Goal: Task Accomplishment & Management: Use online tool/utility

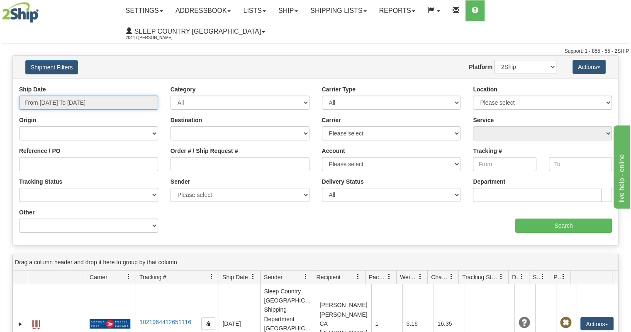
click at [56, 95] on input "From [DATE] To [DATE]" at bounding box center [88, 102] width 139 height 14
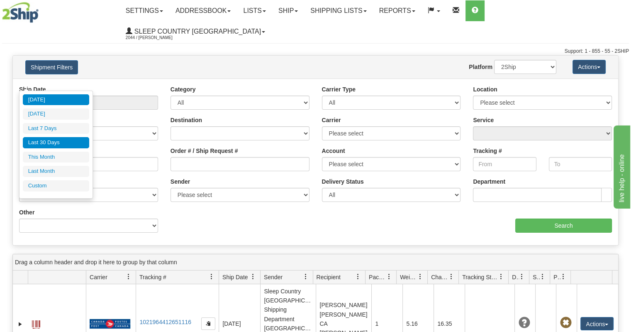
click at [58, 141] on li "Last 30 Days" at bounding box center [56, 142] width 66 height 11
type input "From [DATE] To [DATE]"
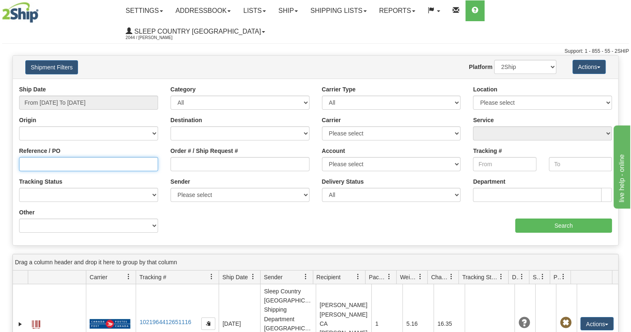
click at [76, 157] on input "Reference / PO" at bounding box center [88, 164] width 139 height 14
paste input "[EMAIL_ADDRESS][DOMAIN_NAME]"
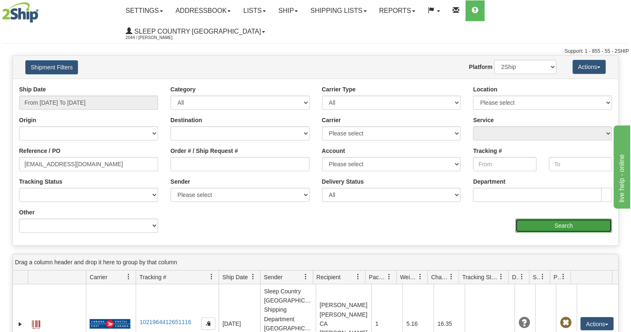
click at [528, 218] on input "Search" at bounding box center [563, 225] width 97 height 14
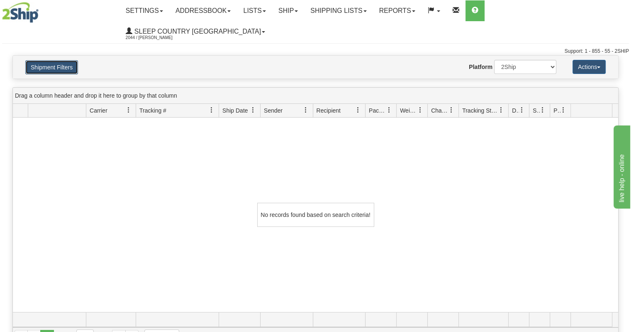
click at [52, 60] on button "Shipment Filters" at bounding box center [51, 67] width 53 height 14
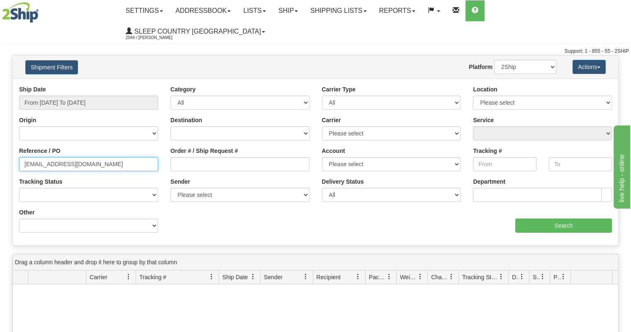
drag, startPoint x: 114, startPoint y: 146, endPoint x: 0, endPoint y: 160, distance: 114.6
click at [0, 160] on div "Please wait... × Confirm Delete Delete Cancel × Confirm Delete Yes No Cancel × …" at bounding box center [315, 283] width 631 height 457
paste input "9000I038093"
type input "9000I038093"
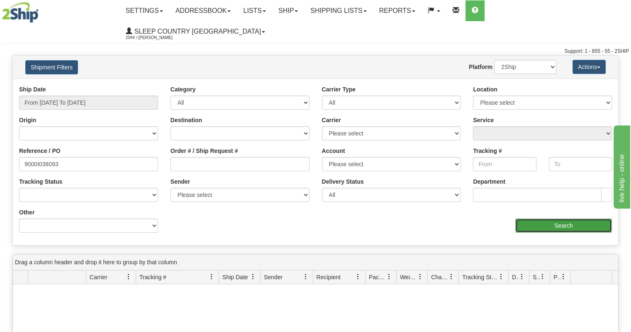
click at [533, 218] on input "Search" at bounding box center [563, 225] width 97 height 14
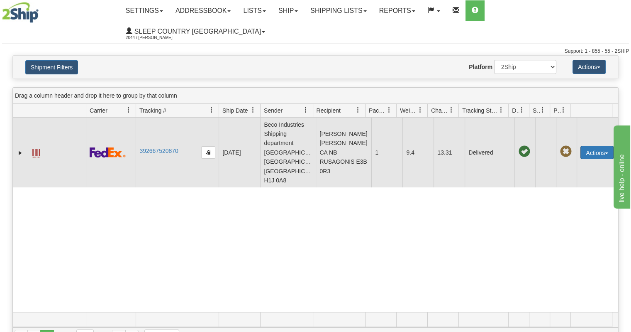
click at [581, 146] on button "Actions" at bounding box center [597, 152] width 33 height 13
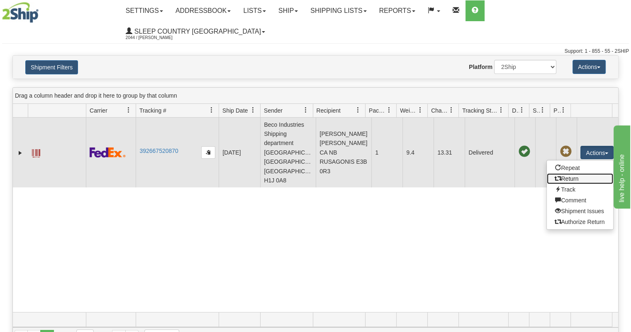
click at [564, 173] on link "Return" at bounding box center [580, 178] width 66 height 11
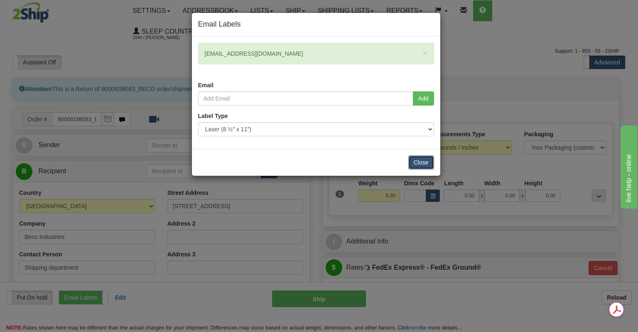
click at [422, 162] on button "Close" at bounding box center [421, 162] width 26 height 14
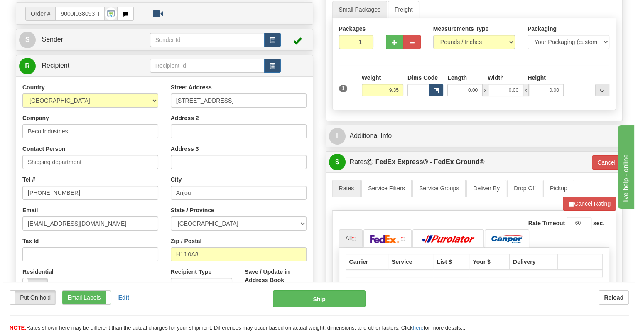
scroll to position [125, 0]
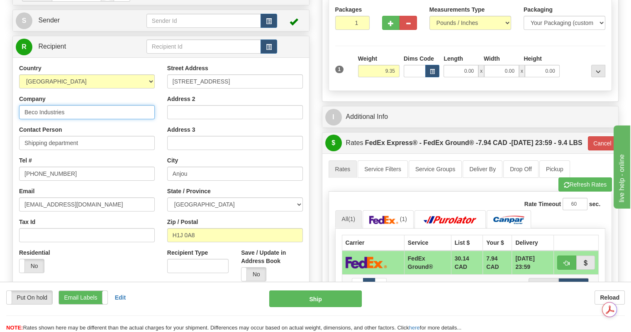
drag, startPoint x: 98, startPoint y: 89, endPoint x: 0, endPoint y: 84, distance: 98.5
click at [0, 84] on div "Toggle navigation Settings Shipping Preferences Fields Preferences New" at bounding box center [315, 211] width 631 height 673
type input "DC 914 - SLEEP COUNTRY"
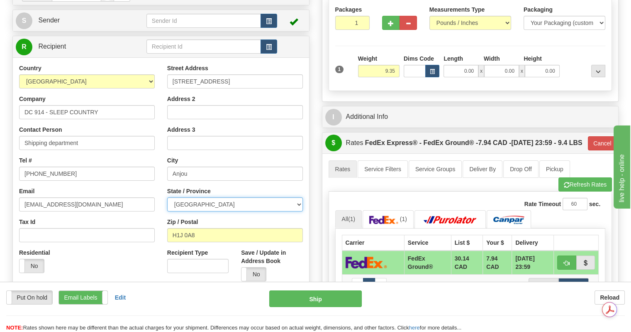
select select "ON"
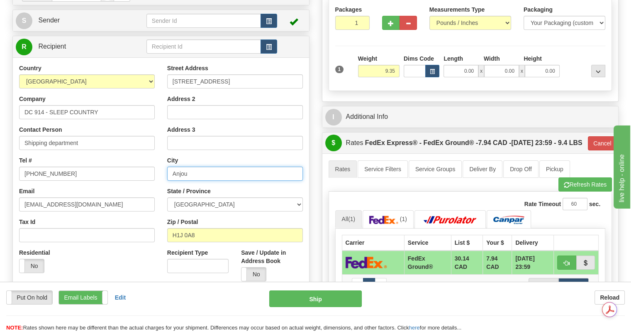
drag, startPoint x: 200, startPoint y: 154, endPoint x: 93, endPoint y: 144, distance: 107.1
click at [93, 144] on div "Country AFGHANISTAN ALAND ISLANDS ALBANIA ALGERIA AMERICAN SAMOA ANDORRA ANGOLA…" at bounding box center [161, 175] width 296 height 223
type input "BELLEVILLE"
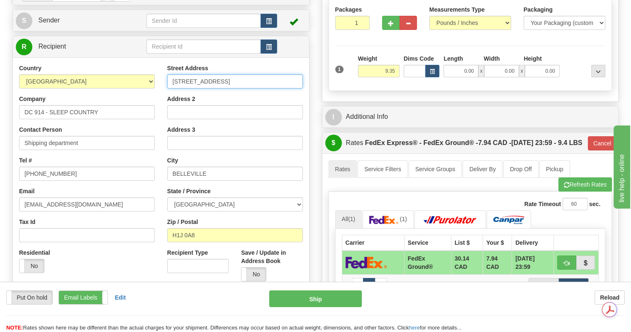
drag, startPoint x: 234, startPoint y: 63, endPoint x: 93, endPoint y: 50, distance: 141.7
click at [93, 64] on div "Country AFGHANISTAN ALAND ISLANDS ALBANIA ALGERIA AMERICAN SAMOA ANDORRA ANGOLA…" at bounding box center [161, 175] width 296 height 223
type input "520 COLLEGE ST EAST"
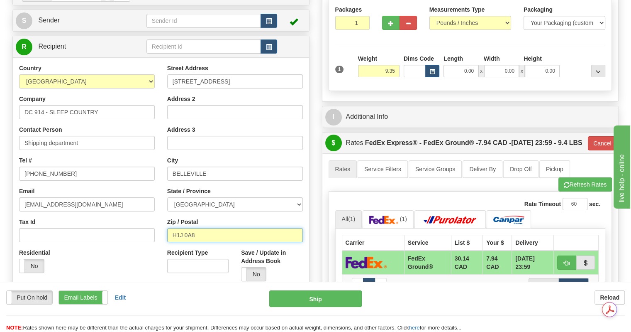
click at [199, 228] on input "H1J 0A8" at bounding box center [235, 235] width 136 height 14
drag, startPoint x: 127, startPoint y: 210, endPoint x: 43, endPoint y: 200, distance: 84.9
click at [43, 200] on div "Country AFGHANISTAN ALAND ISLANDS ALBANIA ALGERIA AMERICAN SAMOA ANDORRA ANGOLA…" at bounding box center [161, 175] width 296 height 223
type input "K8N 4Z6"
type input "92"
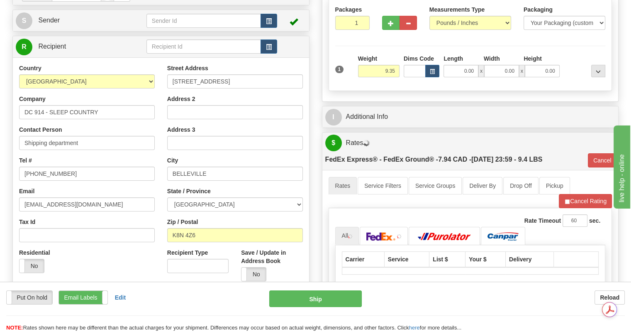
click at [112, 248] on div "Residential Yes No" at bounding box center [87, 263] width 148 height 31
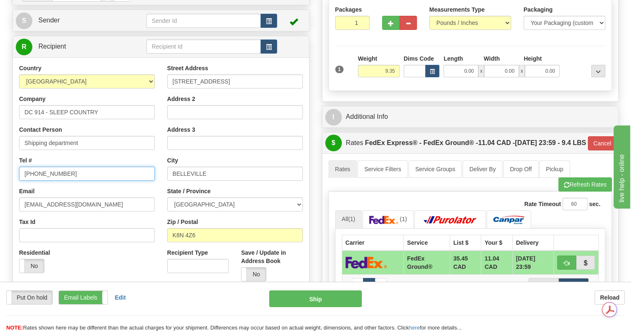
drag, startPoint x: 89, startPoint y: 154, endPoint x: 0, endPoint y: 141, distance: 89.8
click at [0, 141] on div "Toggle navigation Settings Shipping Preferences Fields Preferences New" at bounding box center [315, 211] width 631 height 673
type input "1-888-753-3788"
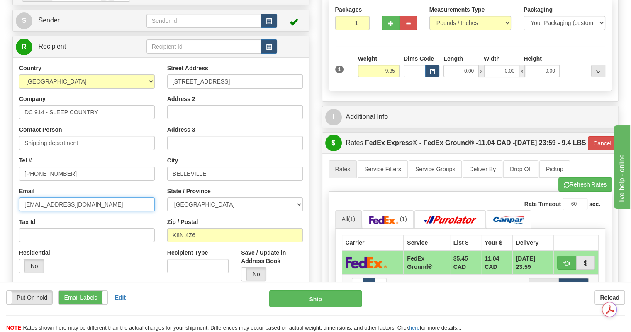
drag, startPoint x: 118, startPoint y: 186, endPoint x: 0, endPoint y: 147, distance: 124.2
click at [0, 147] on div "Toggle navigation Settings Shipping Preferences Fields Preferences New" at bounding box center [315, 211] width 631 height 673
type input "cs@support.sleepcountry.ca"
click at [209, 265] on div "Recipient Type Save / Update in Address Book Yes No" at bounding box center [235, 267] width 148 height 39
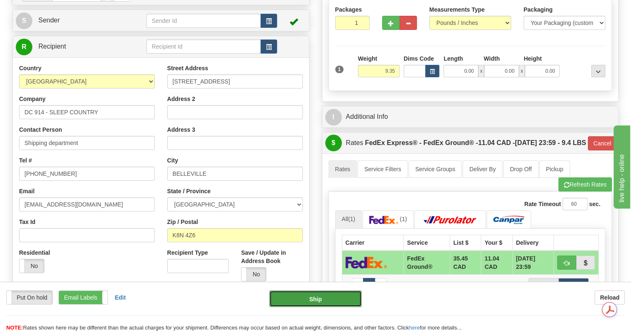
click at [308, 295] on button "Ship" at bounding box center [315, 298] width 93 height 17
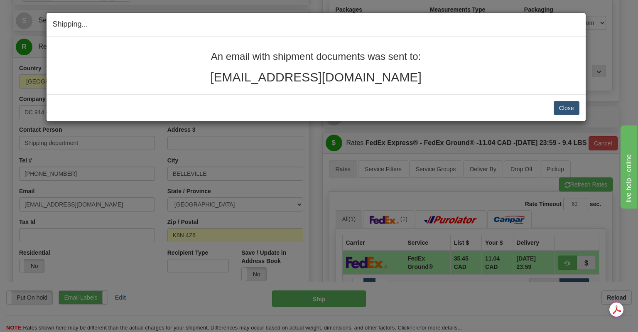
drag, startPoint x: 406, startPoint y: 80, endPoint x: 195, endPoint y: 57, distance: 212.1
click at [195, 57] on div "An email with shipment documents was sent to: justjoangillespie@gmail.com" at bounding box center [316, 67] width 526 height 33
copy div "An email with shipment documents was sent to: justjoangillespie@gmail.com"
